Goal: Book appointment/travel/reservation

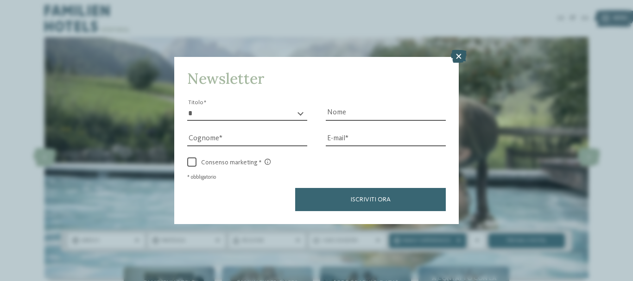
click at [461, 53] on icon at bounding box center [459, 56] width 16 height 13
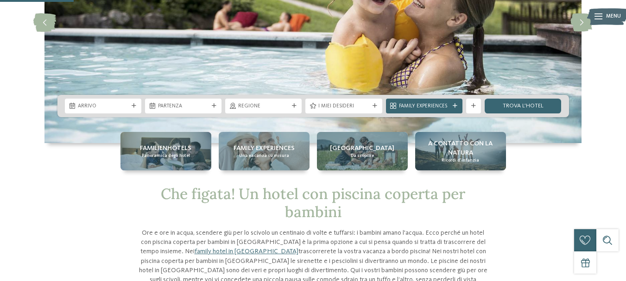
scroll to position [185, 0]
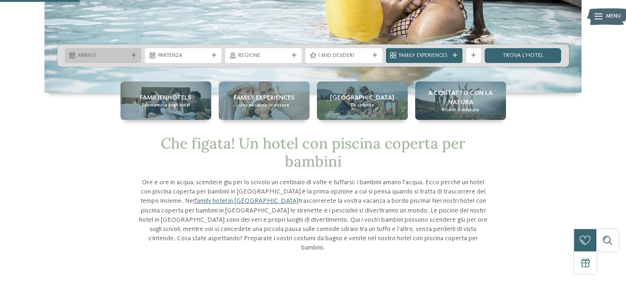
click at [83, 54] on span "Arrivo" at bounding box center [103, 55] width 51 height 7
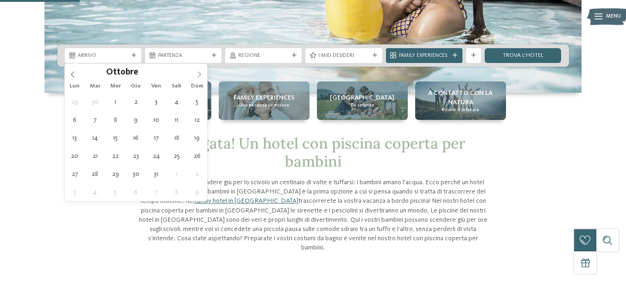
click at [201, 73] on icon at bounding box center [199, 74] width 6 height 6
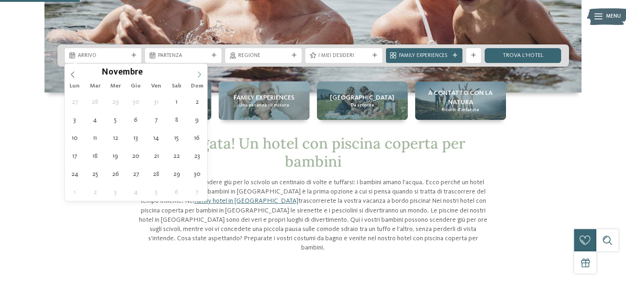
click at [201, 73] on icon at bounding box center [199, 74] width 6 height 6
type div "[DATE]"
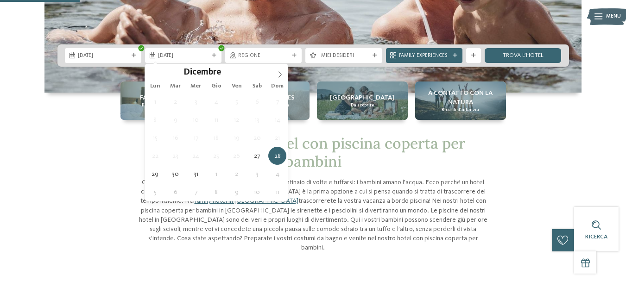
type div "[DATE]"
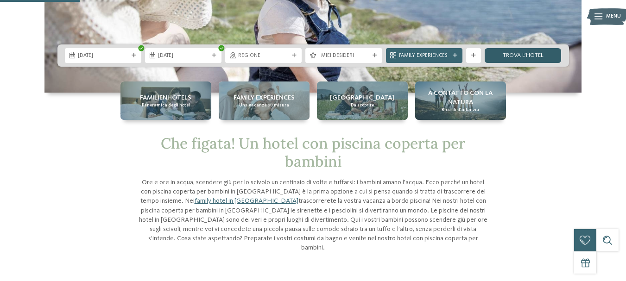
click at [529, 53] on link "trova l’hotel" at bounding box center [523, 55] width 77 height 15
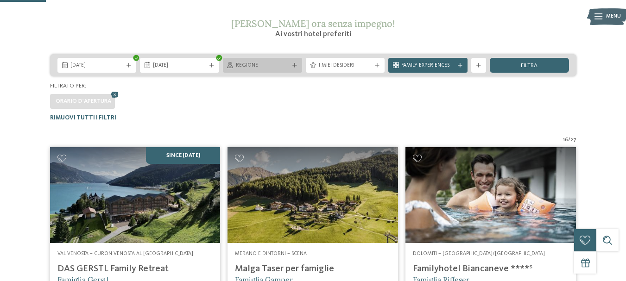
click at [261, 63] on span "Regione" at bounding box center [262, 65] width 53 height 7
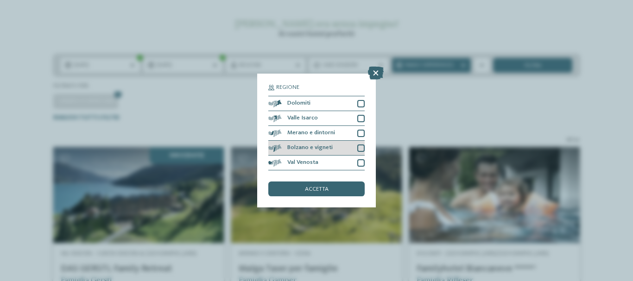
click at [308, 147] on span "Bolzano e vigneti" at bounding box center [309, 148] width 45 height 6
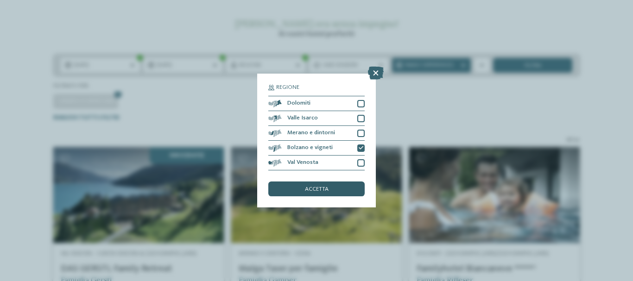
click at [336, 189] on div "accetta" at bounding box center [316, 189] width 96 height 15
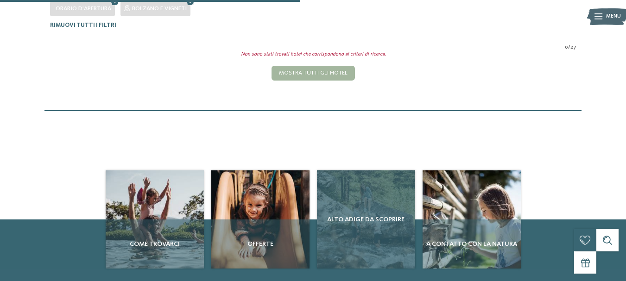
scroll to position [183, 0]
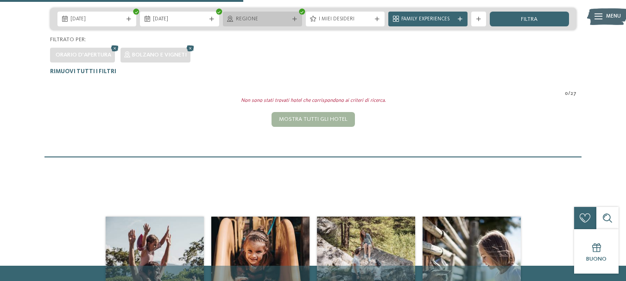
click at [237, 20] on span "Regione" at bounding box center [262, 19] width 53 height 7
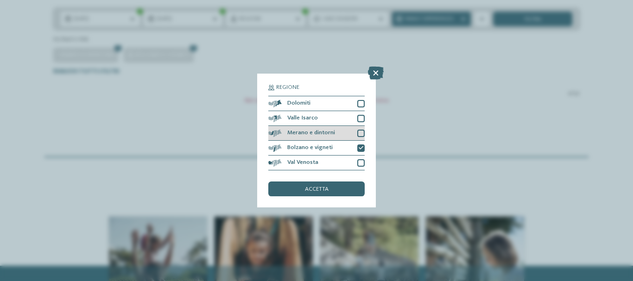
click at [362, 132] on div at bounding box center [360, 133] width 7 height 7
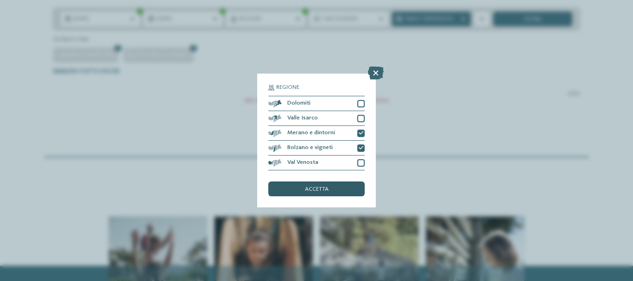
click at [350, 186] on div "accetta" at bounding box center [316, 189] width 96 height 15
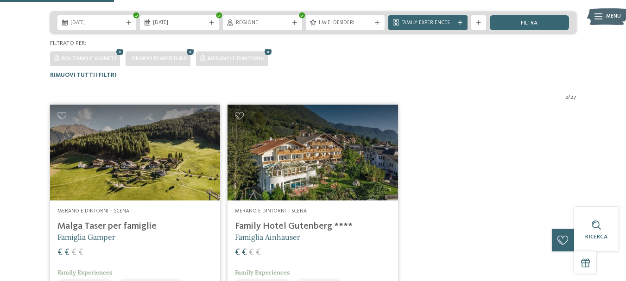
scroll to position [44, 0]
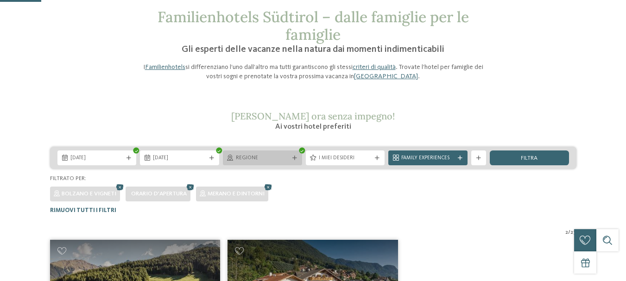
click at [274, 158] on span "Regione" at bounding box center [262, 158] width 53 height 7
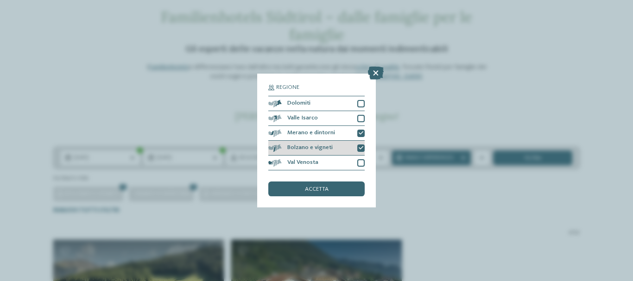
drag, startPoint x: 358, startPoint y: 147, endPoint x: 361, endPoint y: 141, distance: 6.2
click at [359, 147] on icon at bounding box center [361, 148] width 5 height 5
click at [361, 134] on icon at bounding box center [361, 133] width 5 height 5
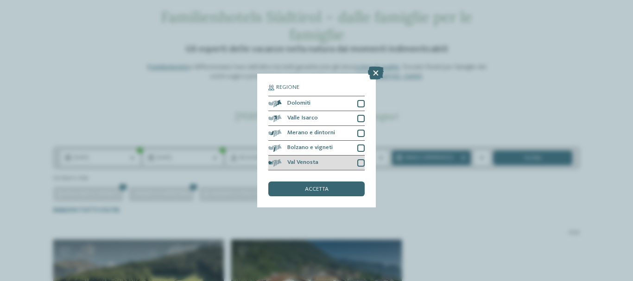
click at [360, 164] on div at bounding box center [360, 162] width 7 height 7
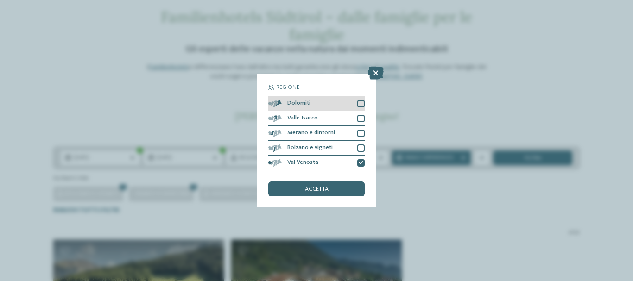
click at [362, 104] on div at bounding box center [360, 103] width 7 height 7
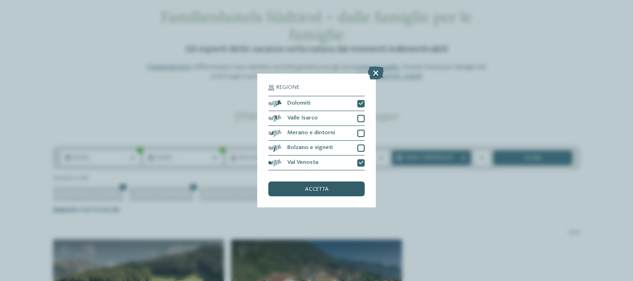
click at [333, 189] on div "accetta" at bounding box center [316, 189] width 96 height 15
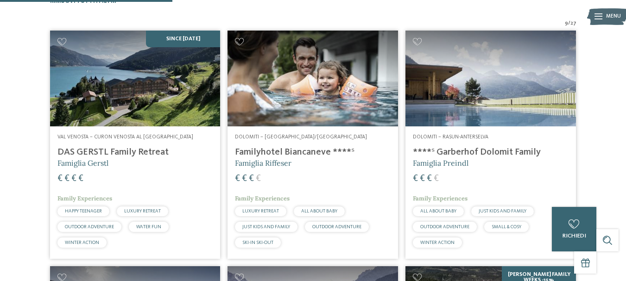
scroll to position [183, 0]
